Goal: Book appointment/travel/reservation

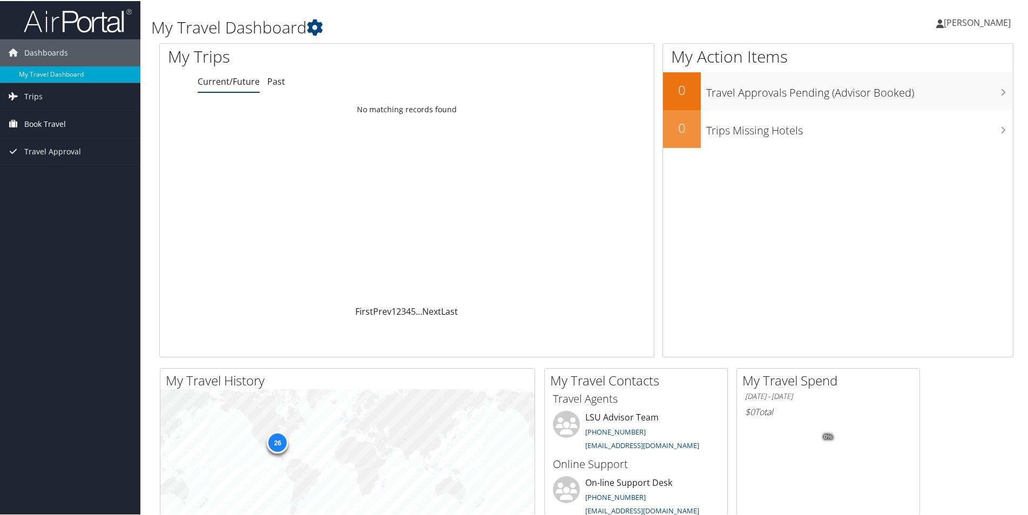
click at [94, 120] on link "Book Travel" at bounding box center [70, 123] width 140 height 27
click at [110, 161] on link "Book/Manage Online Trips" at bounding box center [70, 161] width 140 height 16
click at [33, 91] on span "Trips" at bounding box center [33, 95] width 18 height 27
click at [79, 119] on link "Current/Future Trips" at bounding box center [70, 117] width 140 height 16
